Goal: Transaction & Acquisition: Purchase product/service

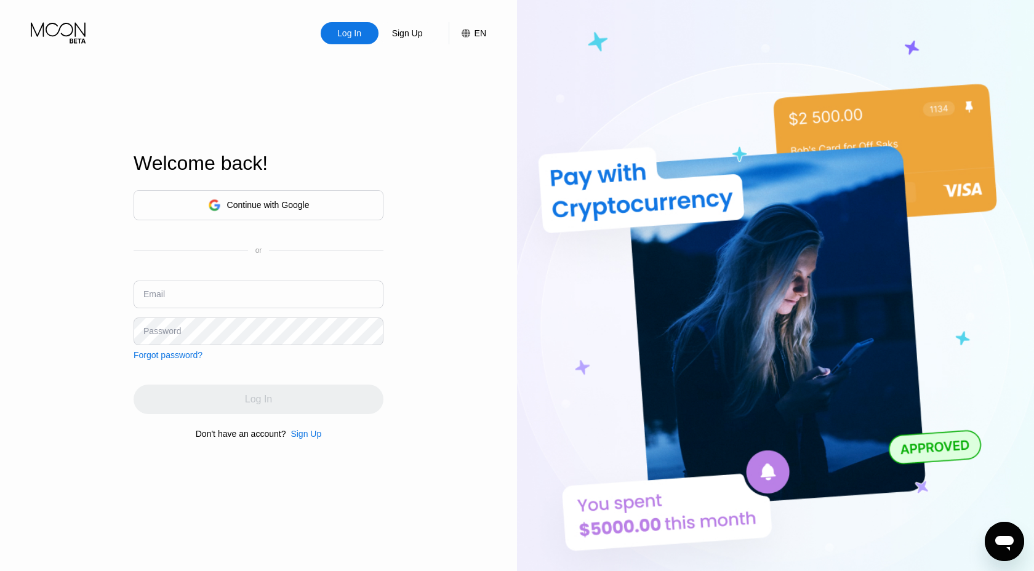
type input "[EMAIL_ADDRESS][DOMAIN_NAME]"
click at [273, 393] on div "Log In" at bounding box center [259, 400] width 250 height 30
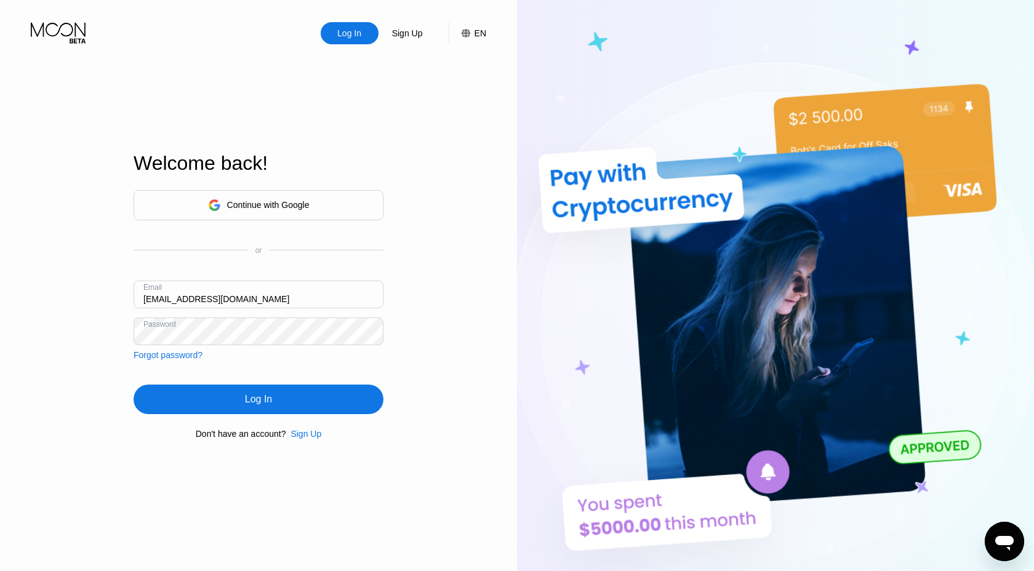
click at [273, 393] on div "Log In" at bounding box center [259, 400] width 250 height 30
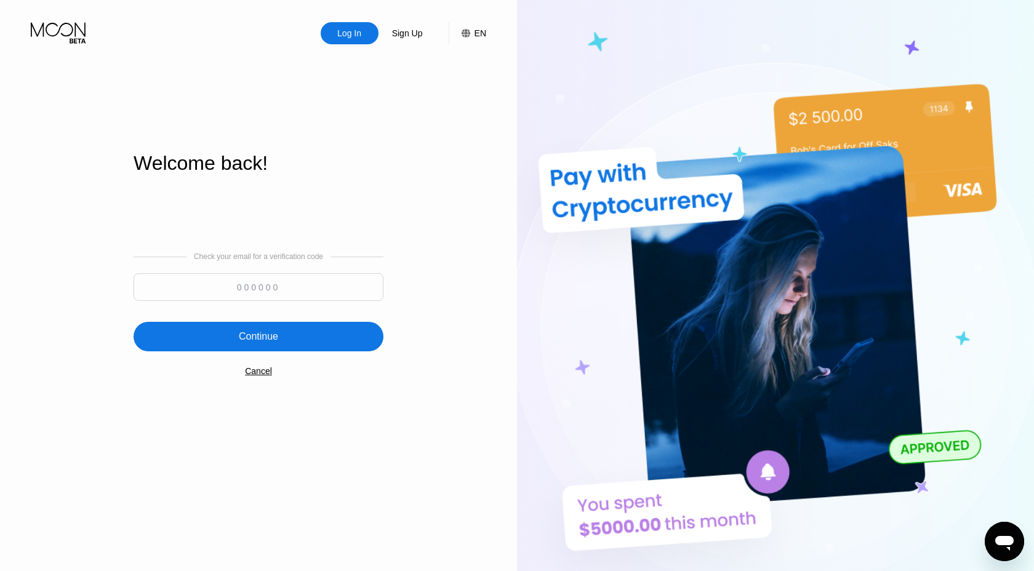
click at [299, 289] on input at bounding box center [259, 287] width 250 height 28
paste input "404619"
type input "404619"
click at [296, 329] on div "Continue" at bounding box center [259, 337] width 250 height 30
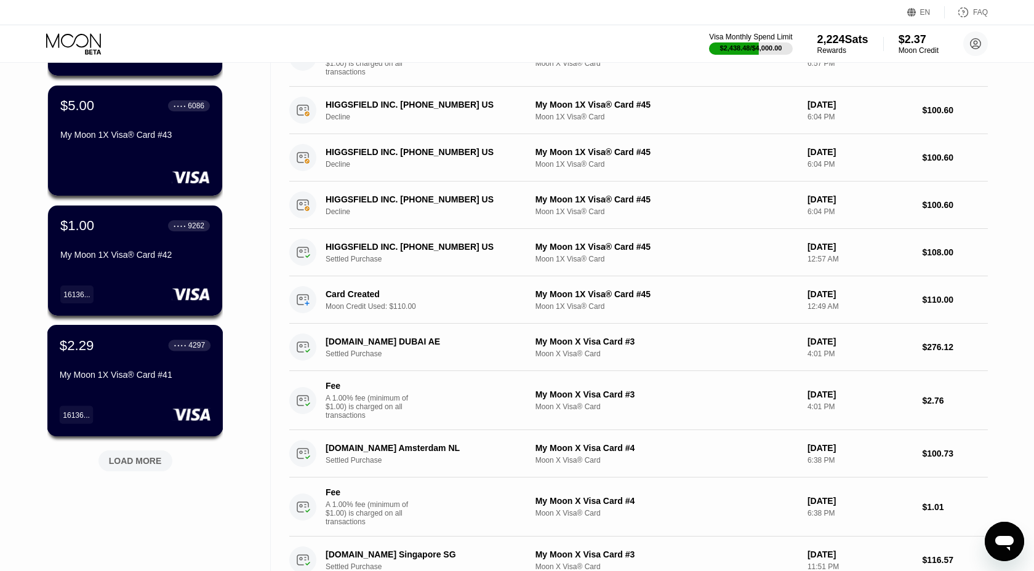
scroll to position [314, 0]
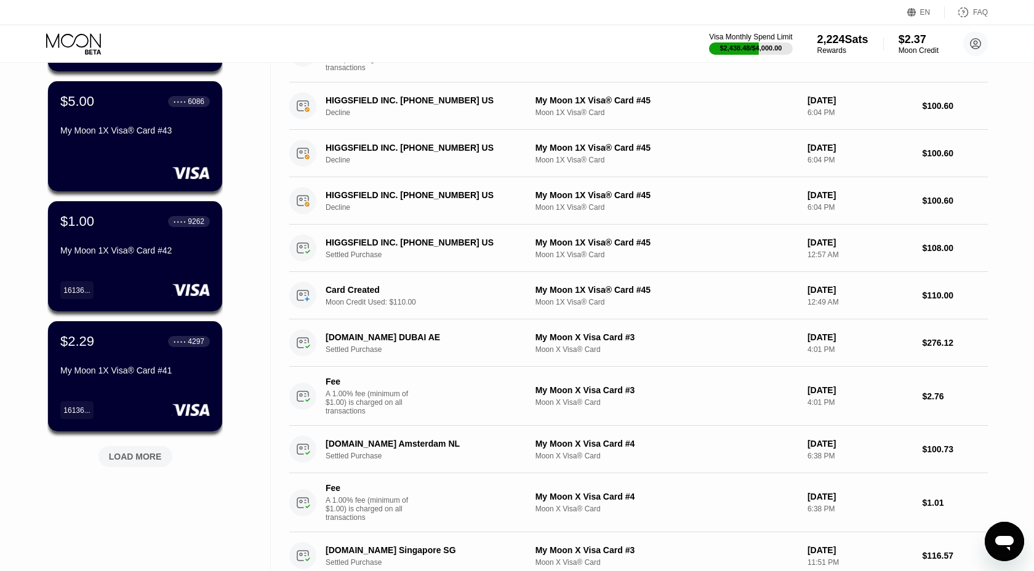
click at [134, 462] on div "LOAD MORE" at bounding box center [135, 456] width 53 height 11
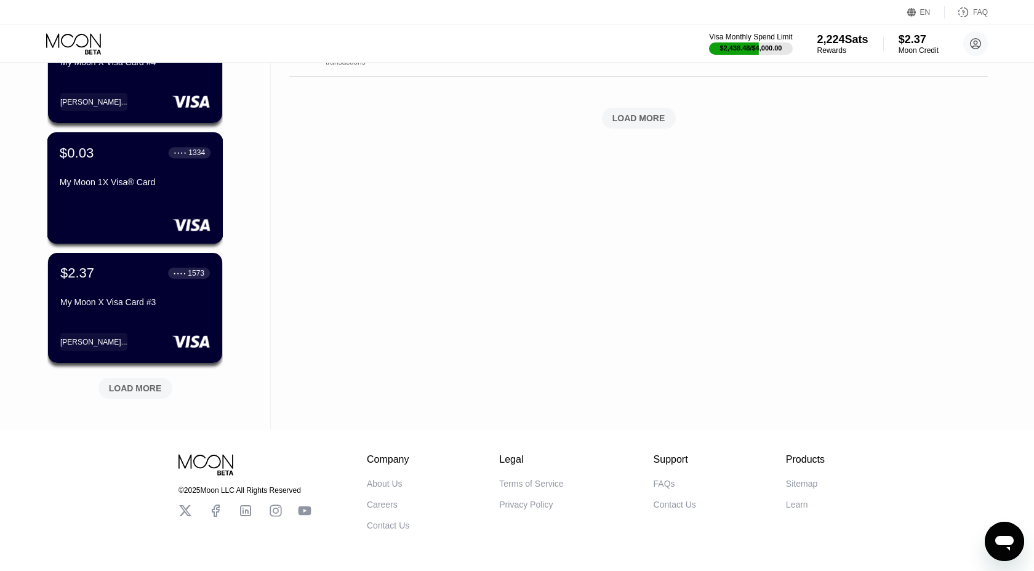
scroll to position [1023, 0]
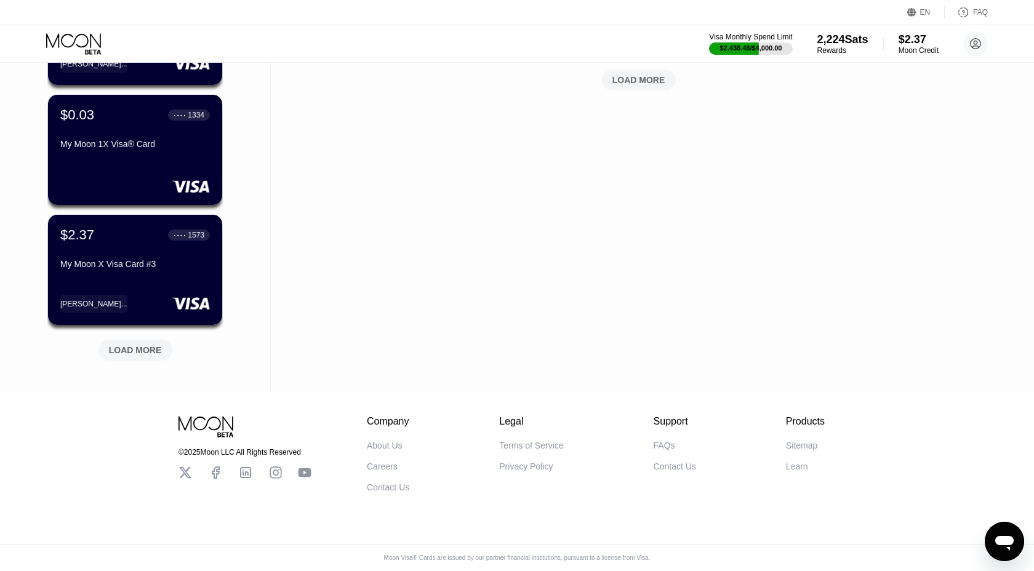
click at [137, 345] on div "LOAD MORE" at bounding box center [135, 350] width 53 height 11
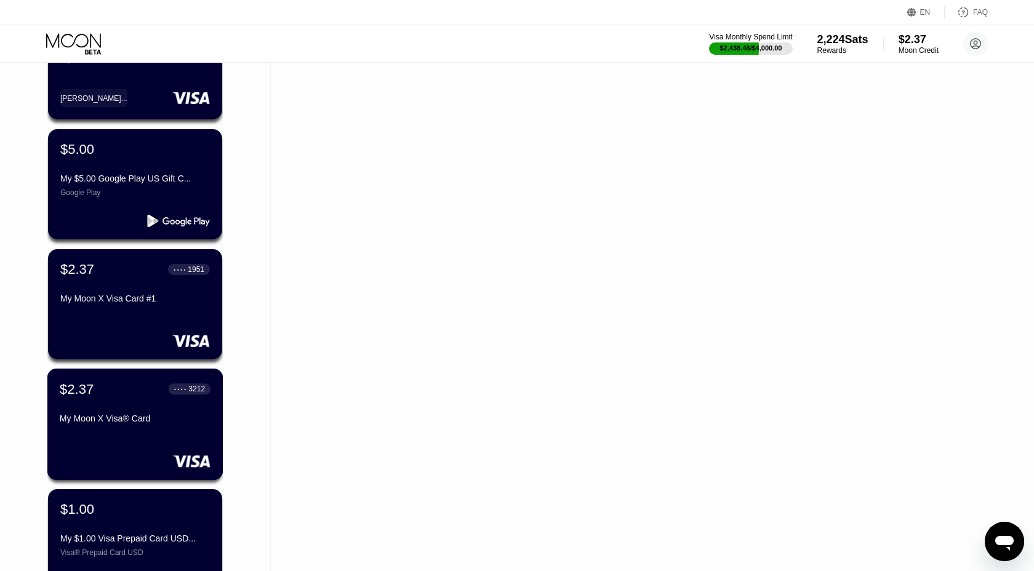
scroll to position [1222, 0]
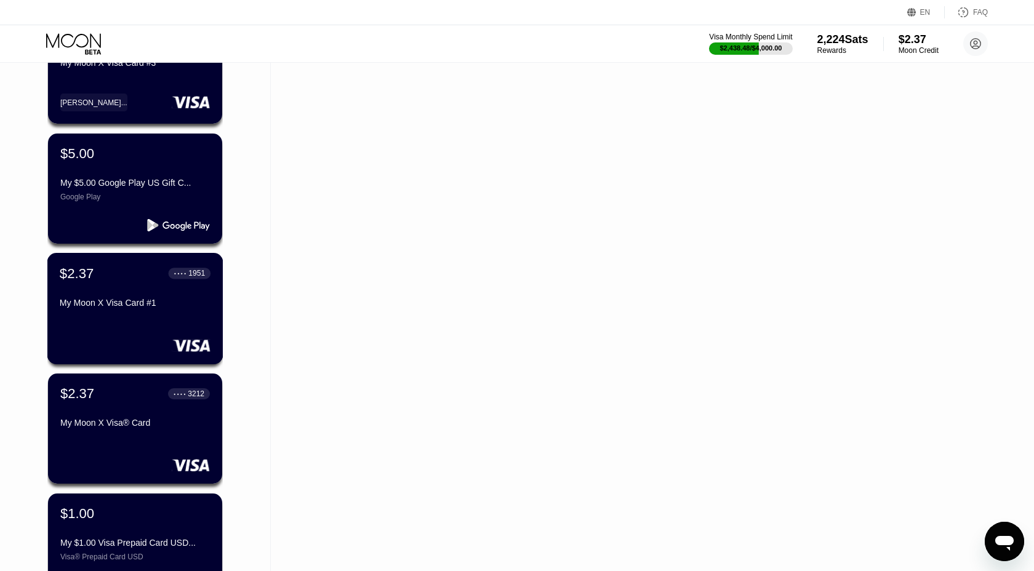
click at [176, 277] on div "● ● ● ● 1951" at bounding box center [189, 273] width 31 height 9
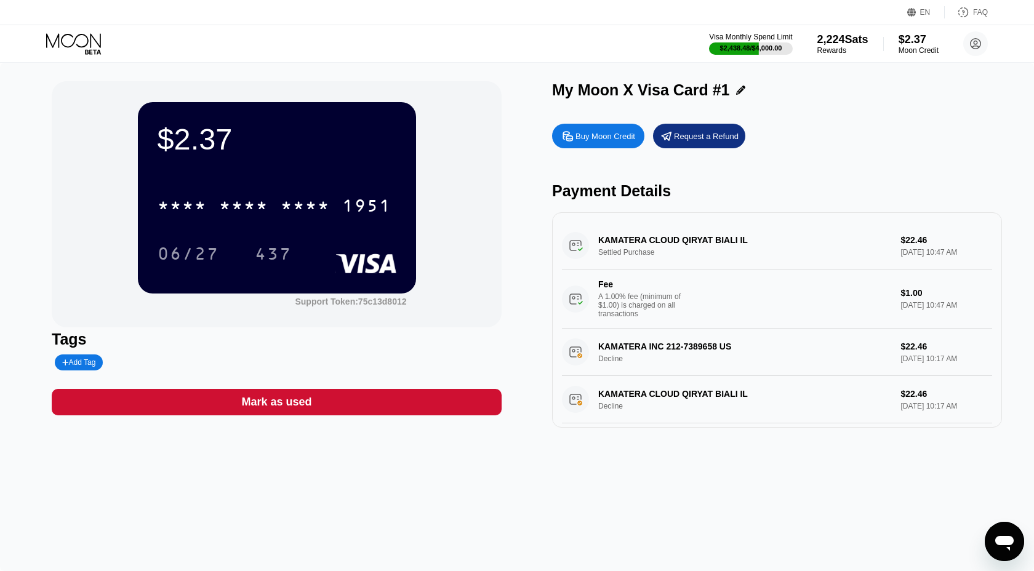
click at [610, 130] on div "Buy Moon Credit" at bounding box center [598, 136] width 92 height 25
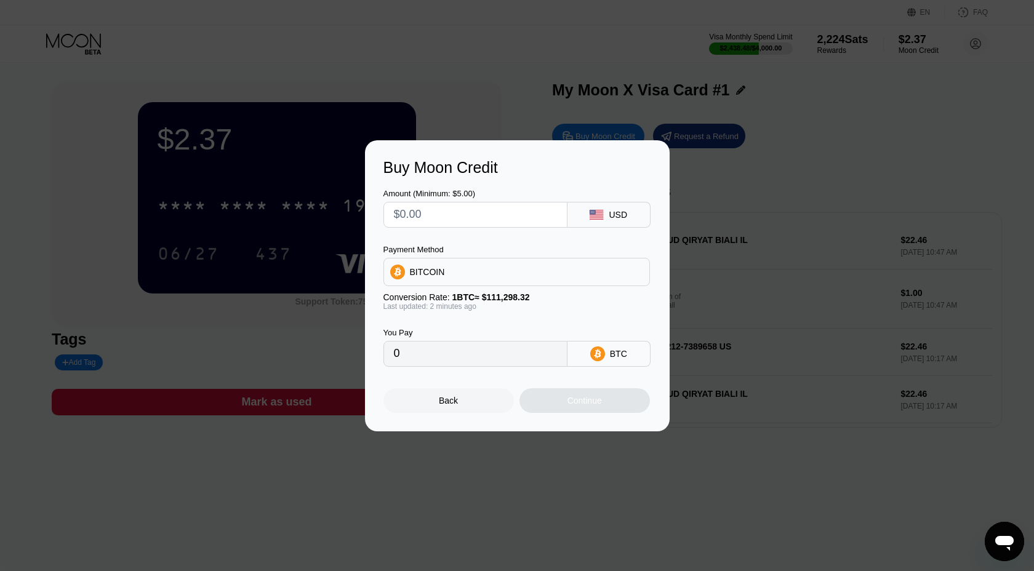
click at [475, 220] on input "text" at bounding box center [475, 215] width 163 height 25
type input "$2"
type input "0.00001797"
type input "$25"
type input "0.00022463"
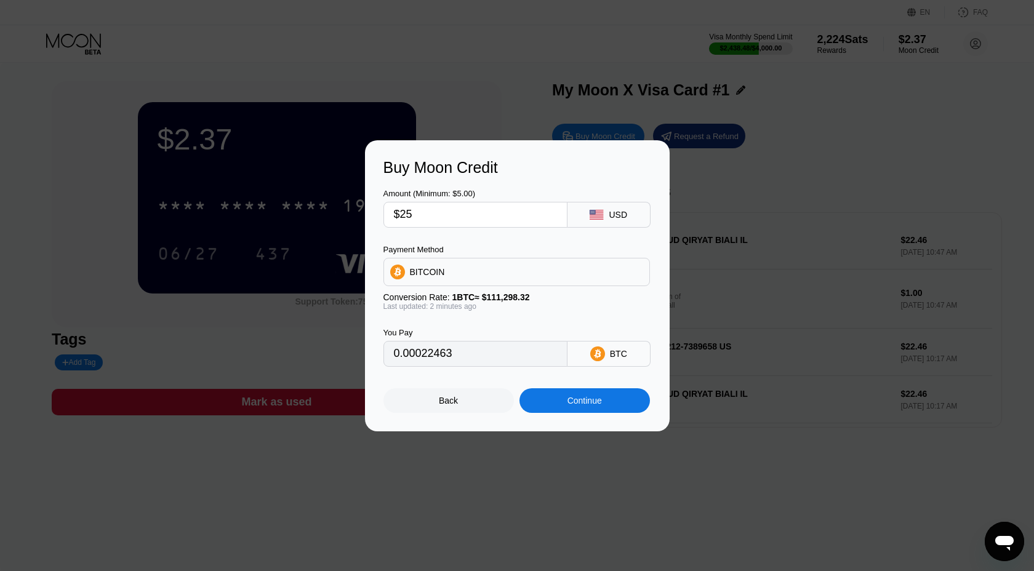
type input "$2"
type input "0"
type input "$33"
type input "0.00029651"
click at [566, 400] on div "Continue" at bounding box center [585, 401] width 131 height 25
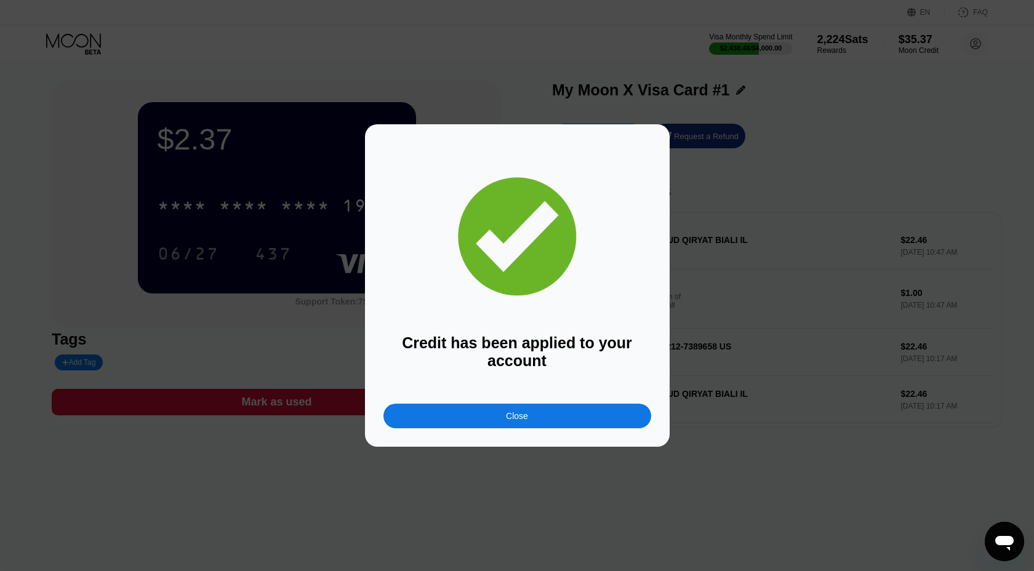
click at [535, 416] on div "Close" at bounding box center [518, 416] width 268 height 25
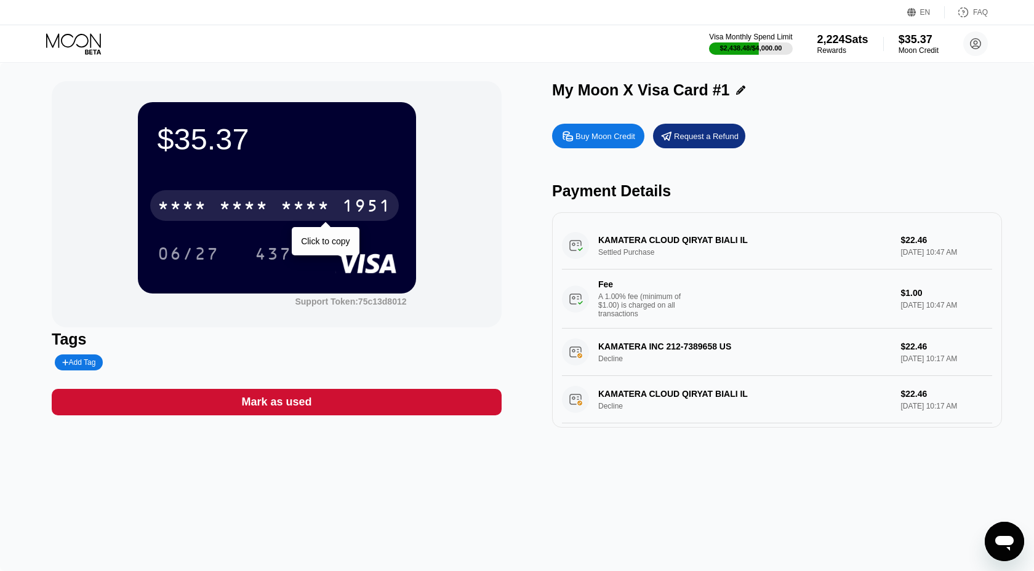
click at [366, 203] on div "1951" at bounding box center [366, 208] width 49 height 20
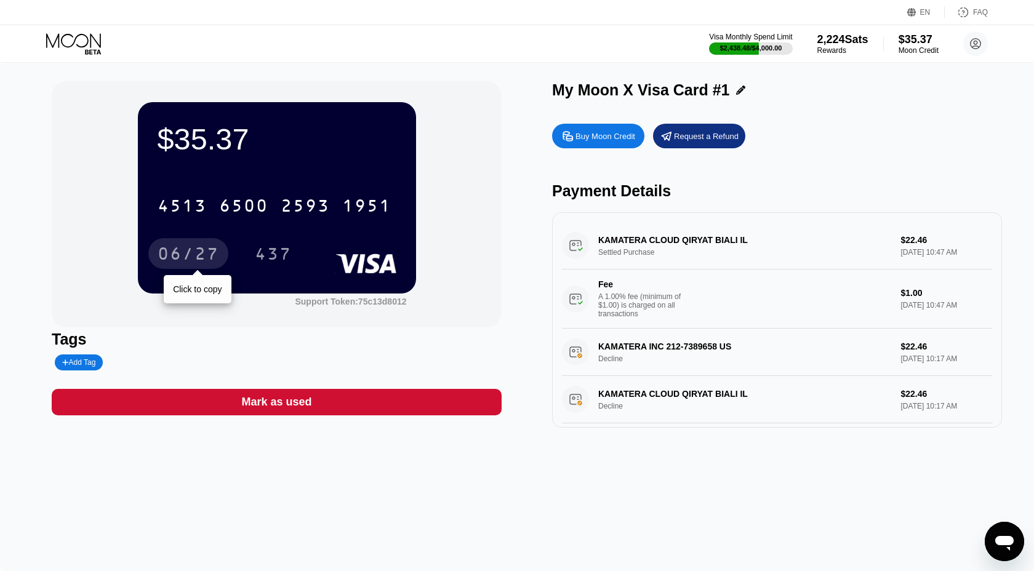
click at [195, 256] on div "06/27" at bounding box center [189, 256] width 62 height 20
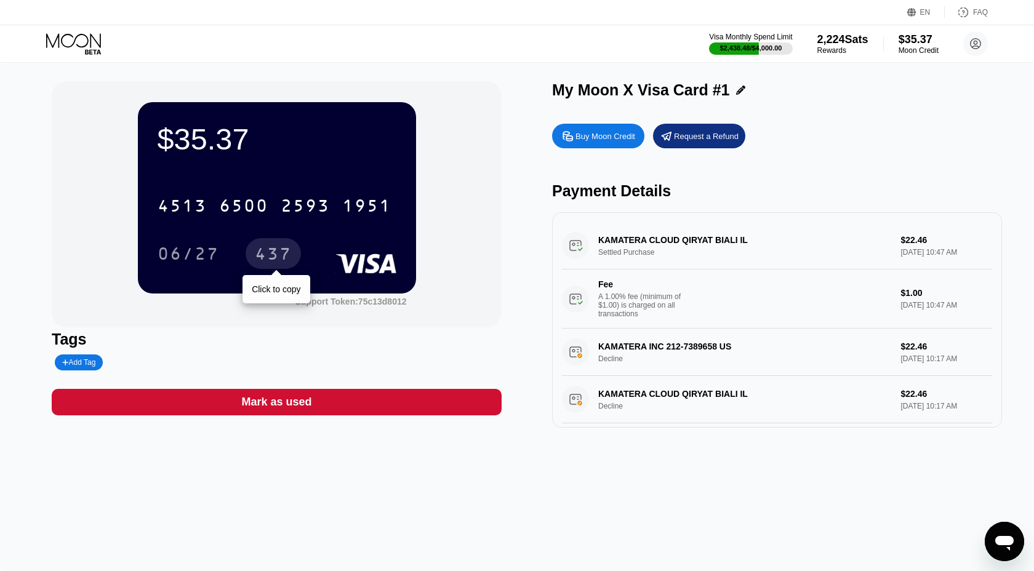
click at [276, 254] on div "437" at bounding box center [273, 256] width 37 height 20
